Goal: Task Accomplishment & Management: Use online tool/utility

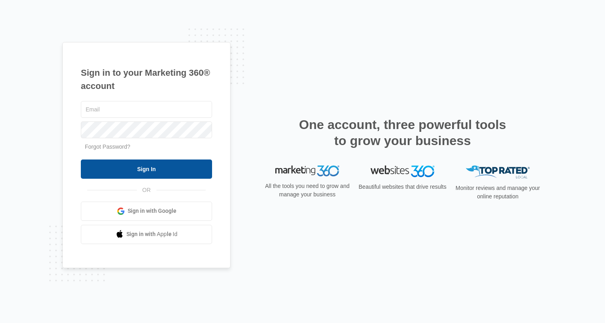
type input "[PERSON_NAME][EMAIL_ADDRESS][PERSON_NAME][DOMAIN_NAME]"
click at [125, 164] on input "Sign In" at bounding box center [146, 168] width 131 height 19
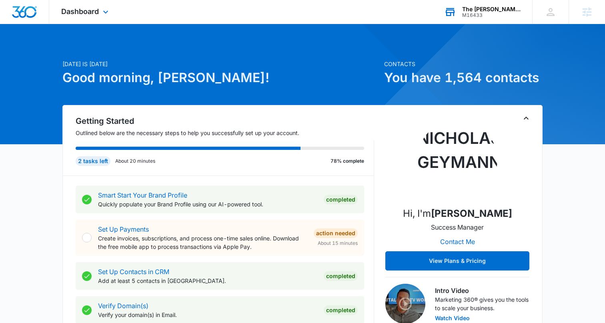
click at [476, 10] on div "The [PERSON_NAME] Firm, [GEOGRAPHIC_DATA]" at bounding box center [491, 9] width 58 height 6
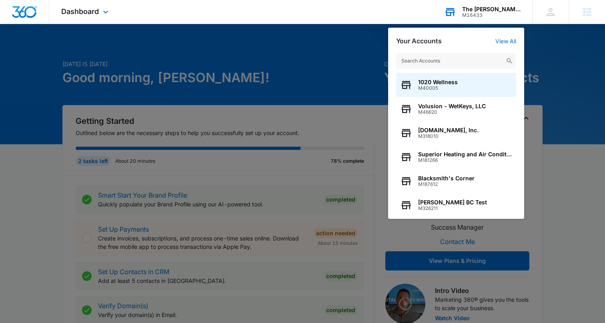
click at [428, 60] on input "text" at bounding box center [456, 61] width 120 height 16
click at [434, 63] on input "text" at bounding box center [456, 61] width 120 height 16
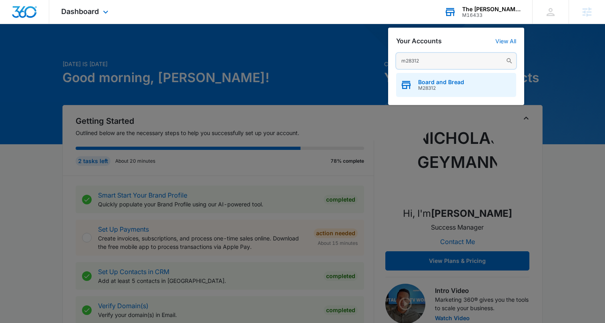
type input "m28312"
click at [420, 86] on span "M28312" at bounding box center [441, 88] width 46 height 6
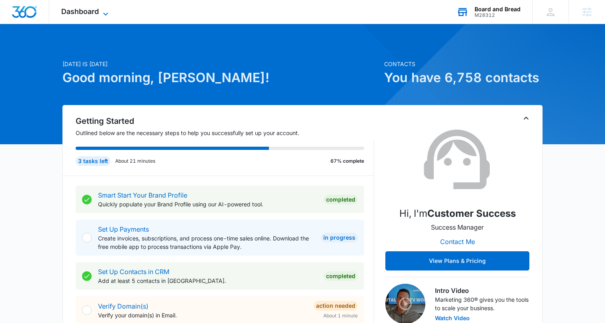
click at [105, 14] on icon at bounding box center [105, 13] width 5 height 3
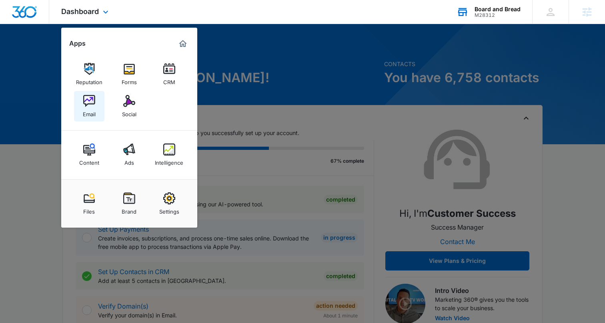
click at [88, 106] on img at bounding box center [89, 101] width 12 height 12
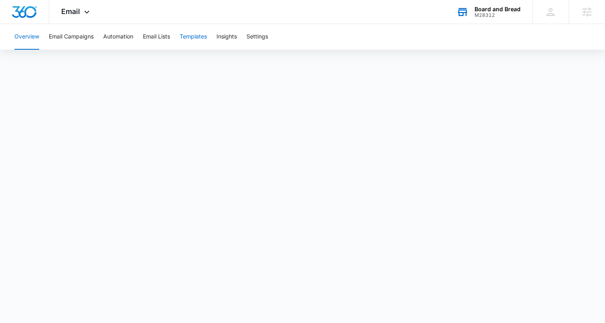
click at [196, 37] on button "Templates" at bounding box center [193, 37] width 27 height 26
